Goal: Task Accomplishment & Management: Manage account settings

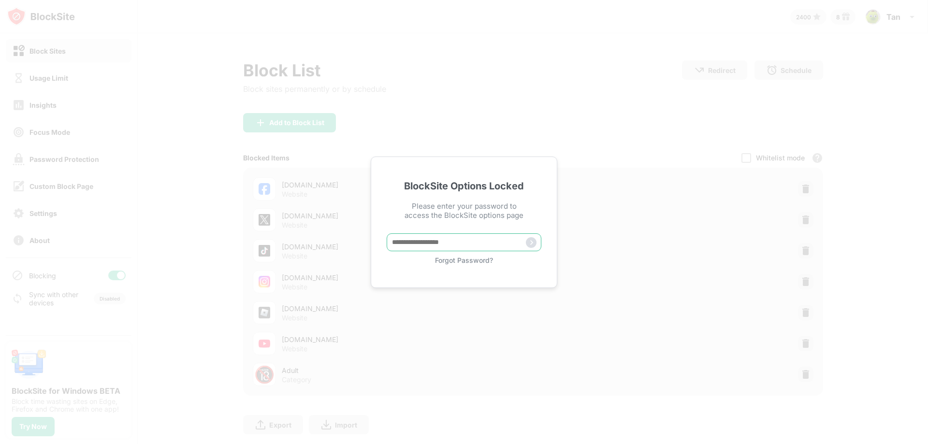
click at [457, 236] on input "text" at bounding box center [464, 242] width 155 height 18
type input "*****"
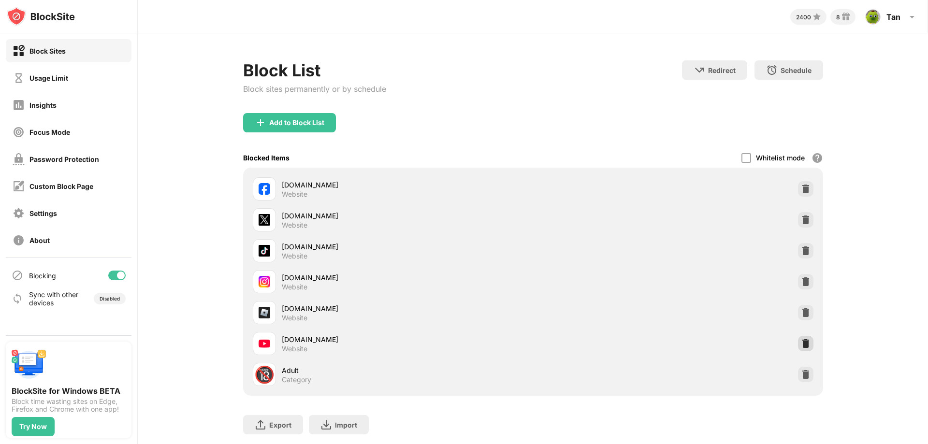
click at [801, 343] on img at bounding box center [806, 344] width 10 height 10
